Goal: Task Accomplishment & Management: Manage account settings

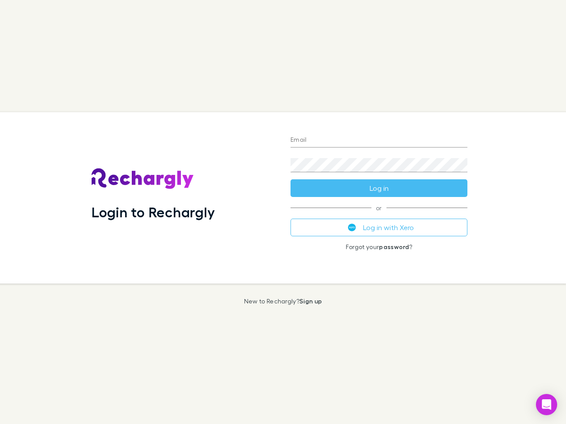
click at [283, 212] on div "Login to Rechargly" at bounding box center [183, 197] width 199 height 171
click at [379, 141] on input "Email" at bounding box center [378, 140] width 177 height 14
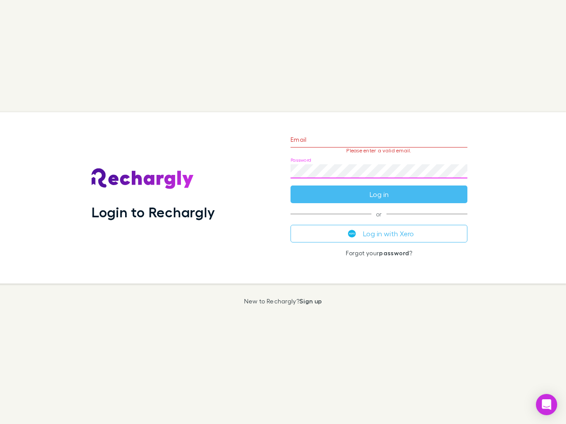
click at [379, 188] on form "Email Please enter a valid email. Password Log in" at bounding box center [378, 164] width 177 height 77
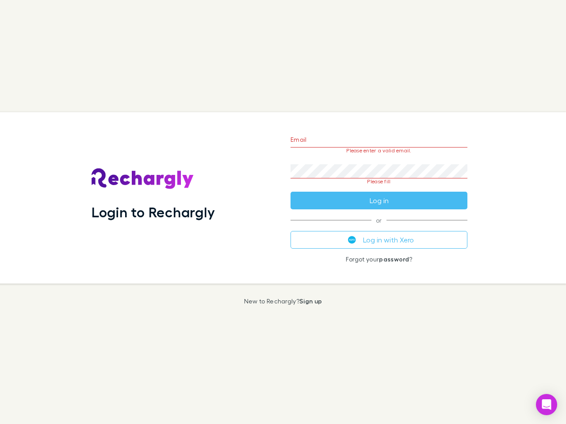
click at [379, 228] on div "Email Please enter a valid email. Password Please fill Log in or Log in with Xe…" at bounding box center [378, 197] width 191 height 171
click at [546, 405] on icon "Open Intercom Messenger" at bounding box center [546, 404] width 9 height 11
